Goal: Information Seeking & Learning: Learn about a topic

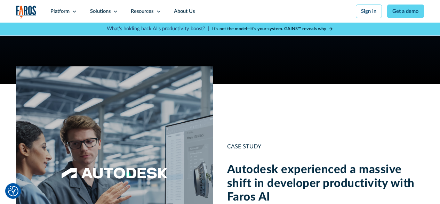
scroll to position [627, 0]
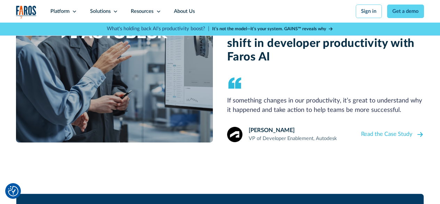
click at [409, 139] on div "Read the Case Study" at bounding box center [387, 134] width 52 height 9
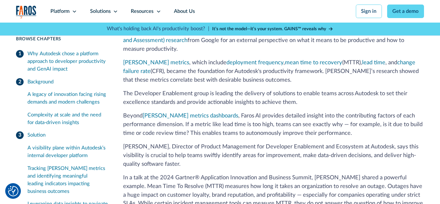
scroll to position [661, 0]
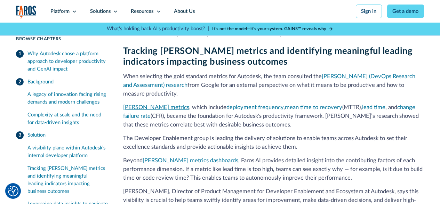
click at [146, 110] on link "[PERSON_NAME] metrics" at bounding box center [156, 108] width 66 height 6
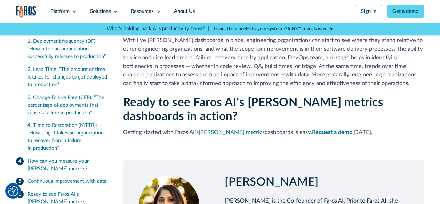
scroll to position [1601, 0]
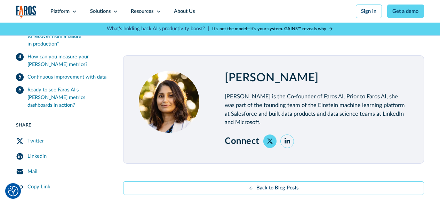
click at [286, 140] on icon at bounding box center [288, 141] width 8 height 8
